Goal: Information Seeking & Learning: Learn about a topic

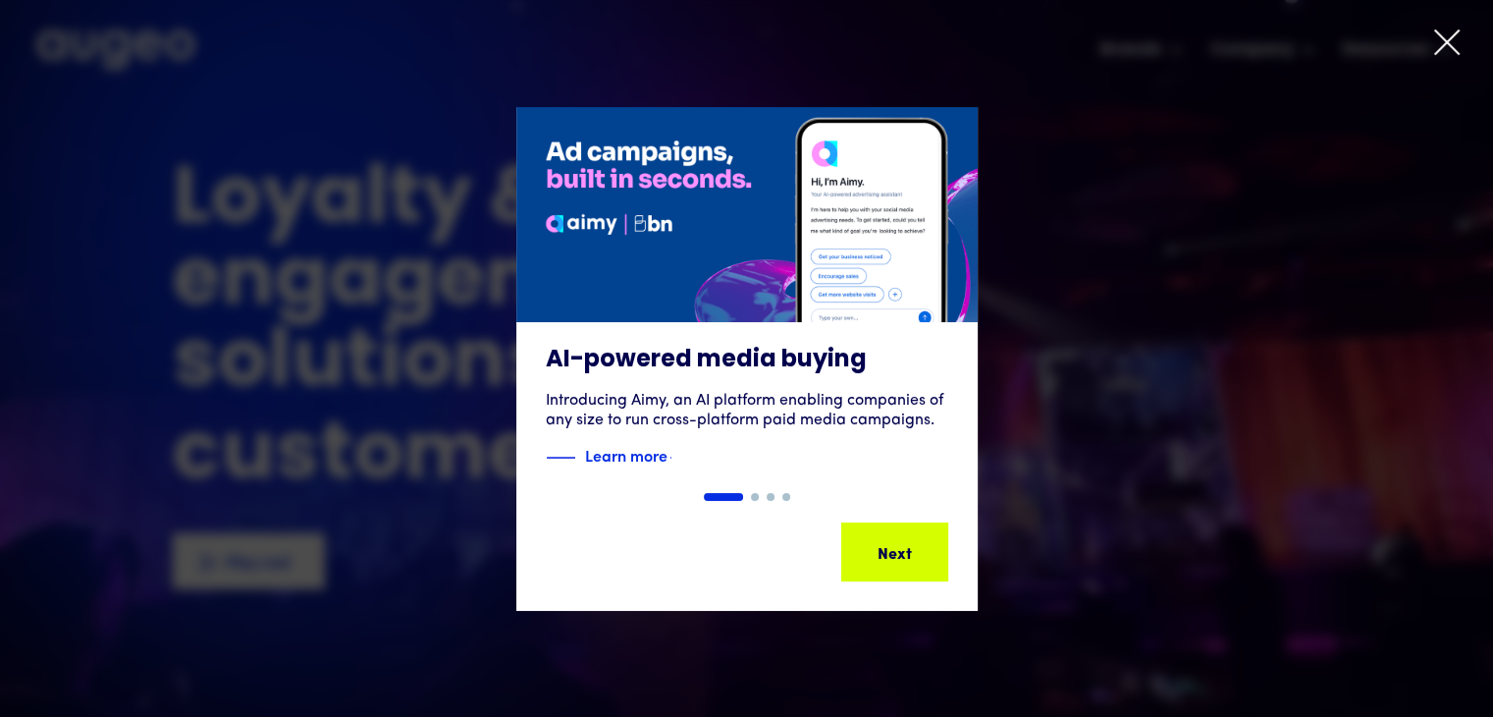
click at [1441, 42] on icon at bounding box center [1446, 41] width 29 height 29
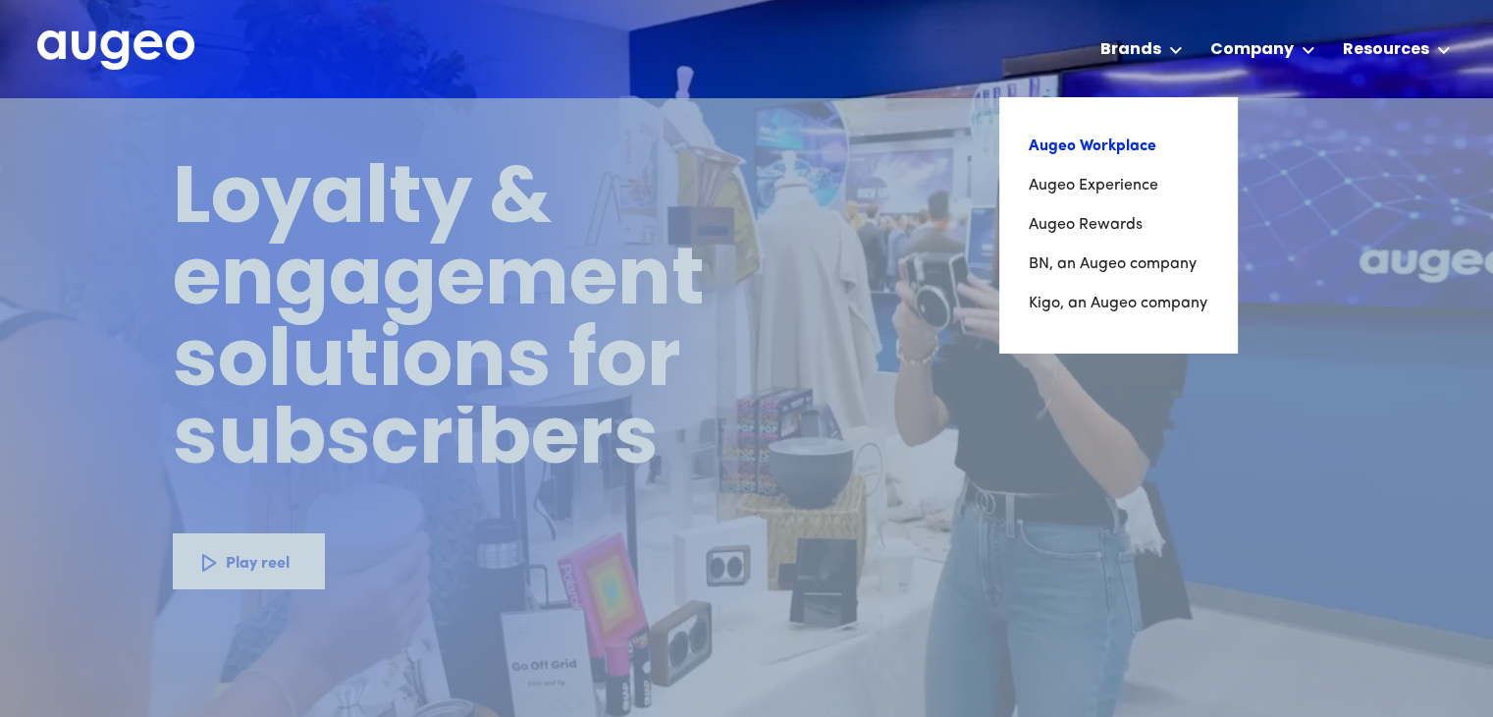
click at [1088, 149] on link "Augeo Workplace" at bounding box center [1118, 146] width 179 height 39
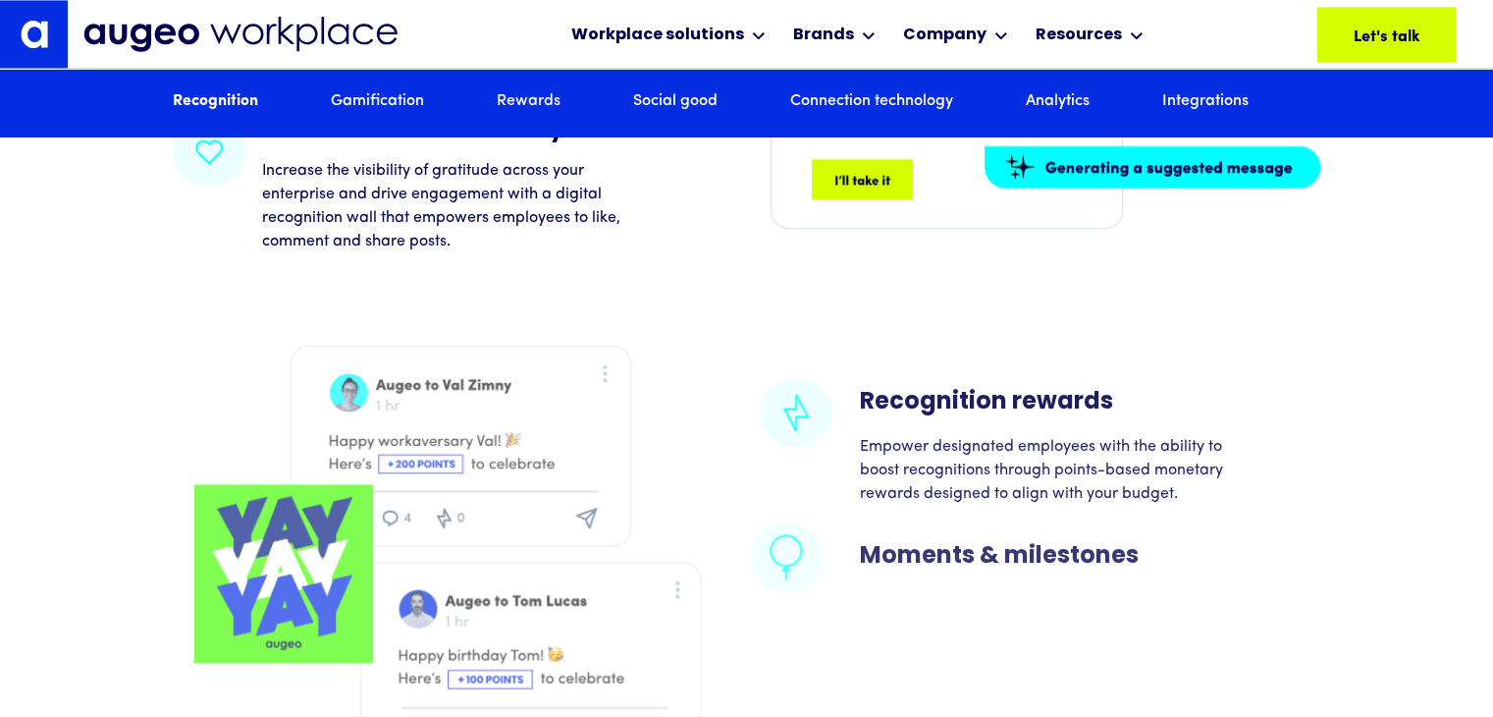
scroll to position [3153, 0]
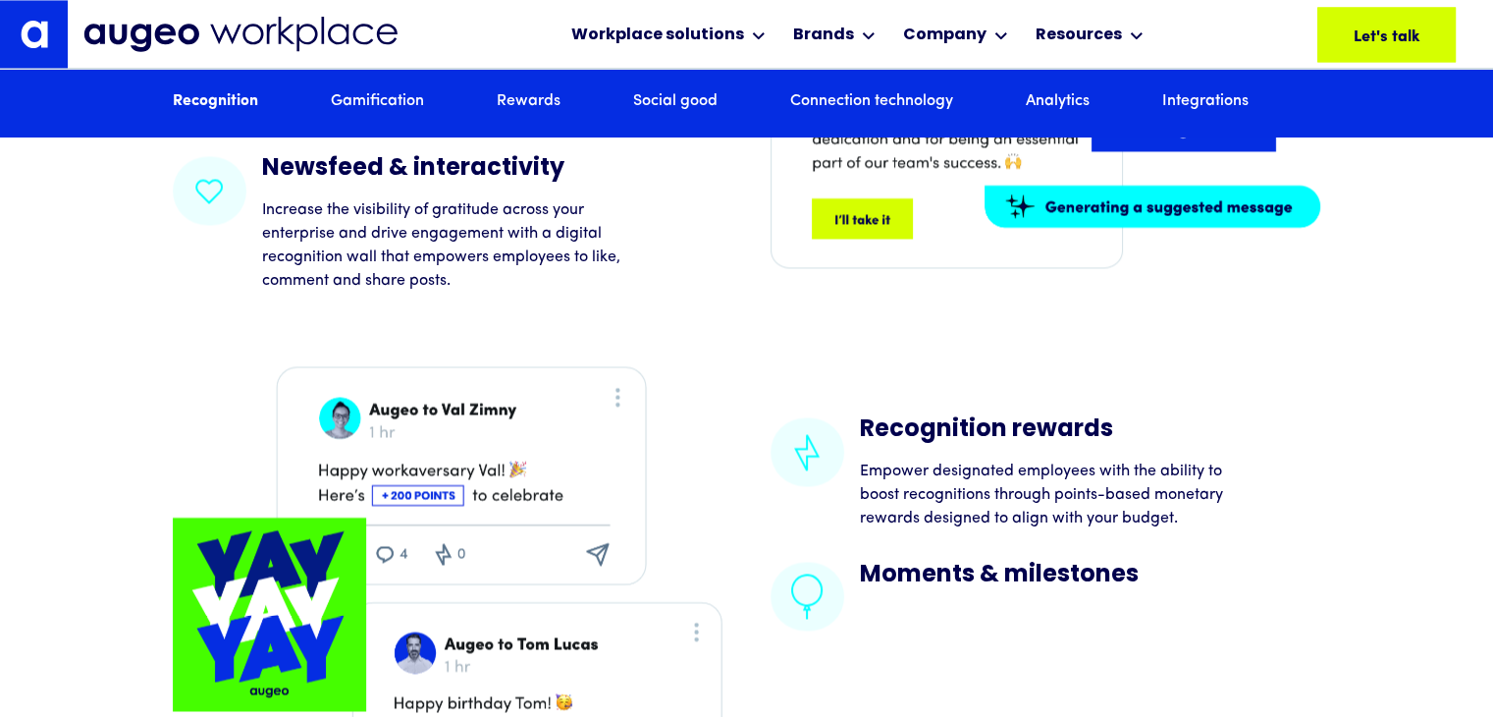
click at [421, 284] on p "Increase the visibility of gratitude across your enterprise and drive engagemen…" at bounding box center [450, 245] width 377 height 94
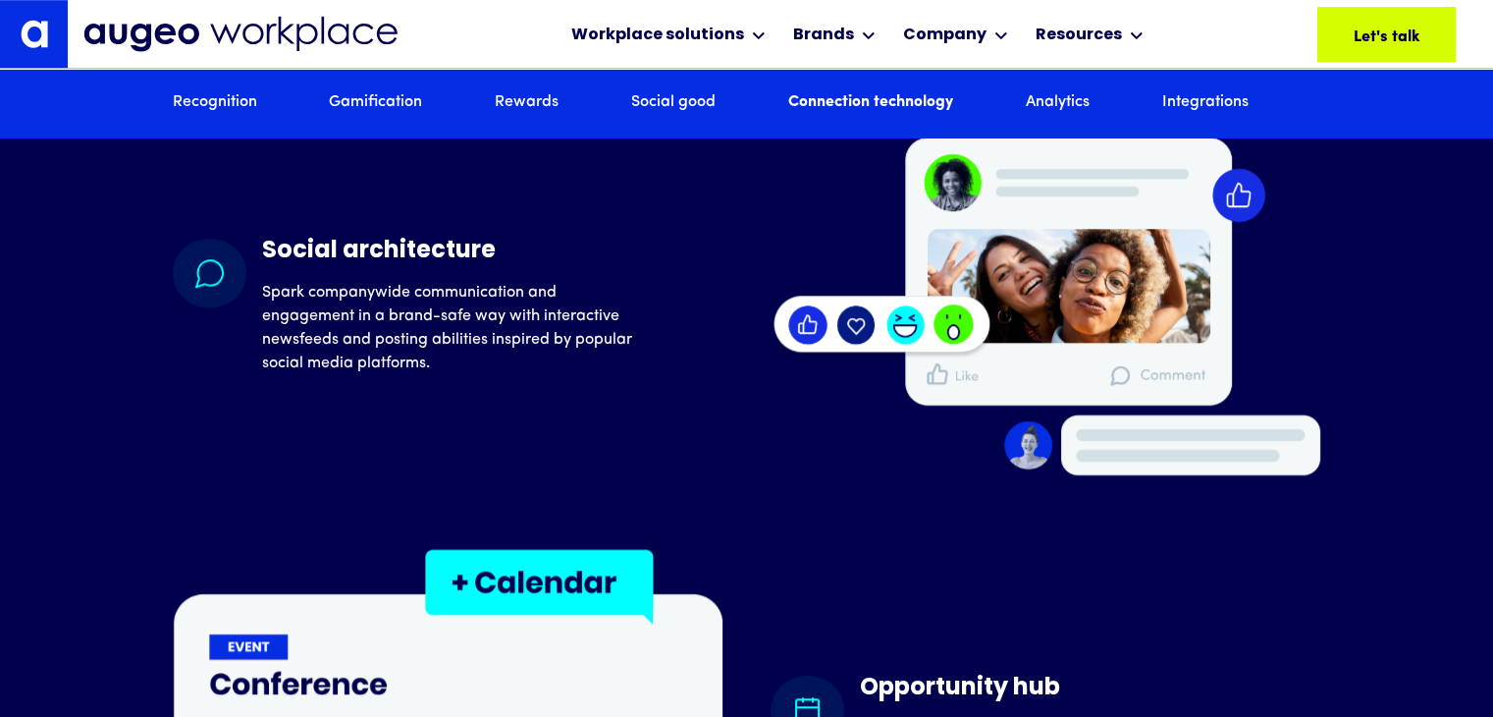
scroll to position [12899, 0]
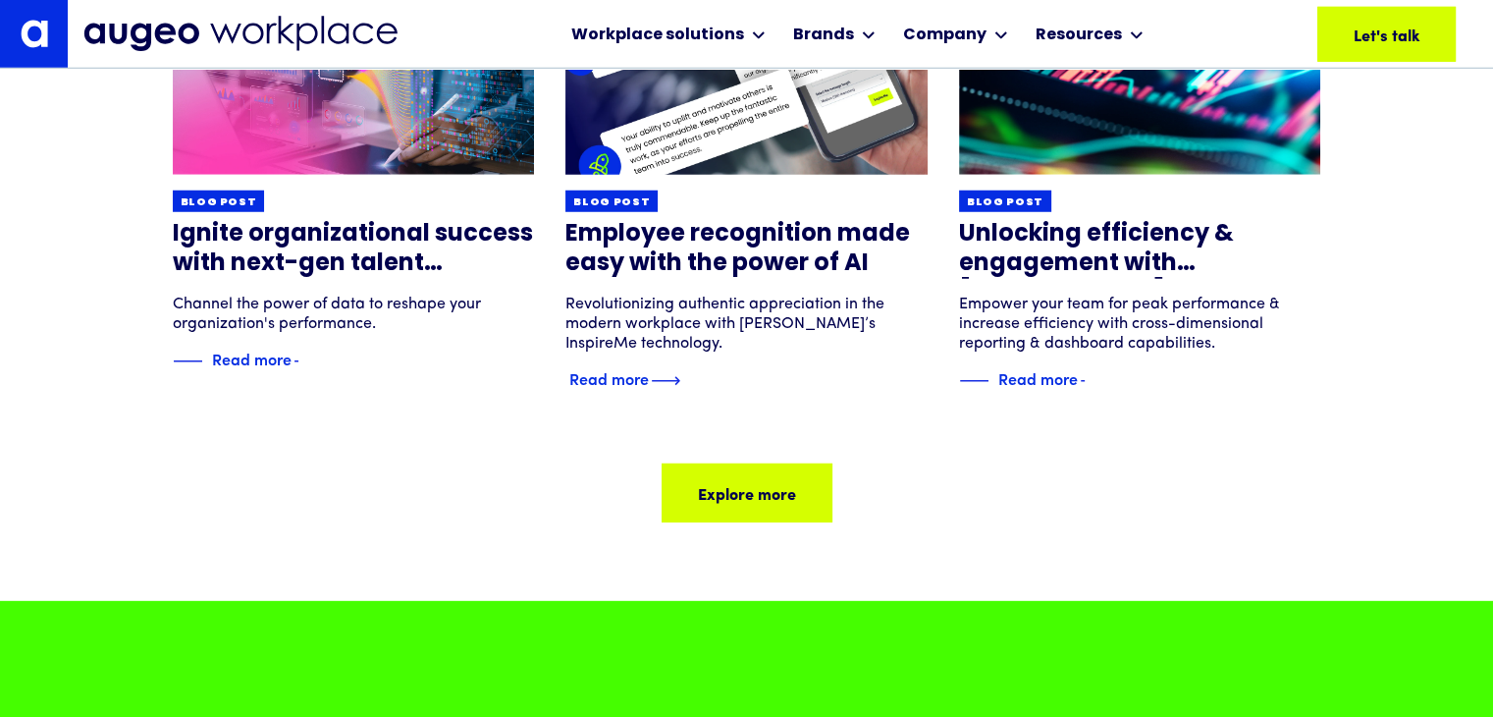
click at [642, 390] on div "Read more" at bounding box center [609, 378] width 80 height 24
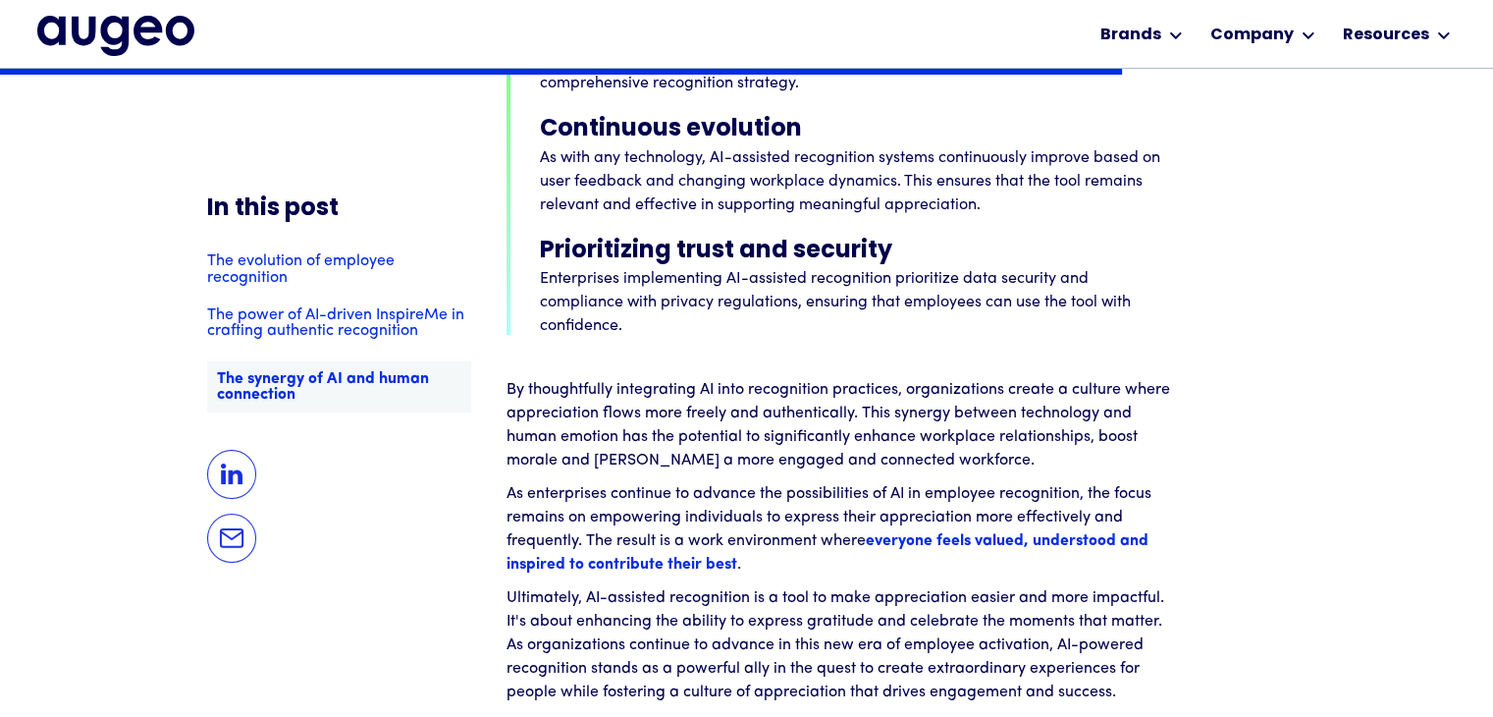
scroll to position [7489, 0]
